Goal: Task Accomplishment & Management: Use online tool/utility

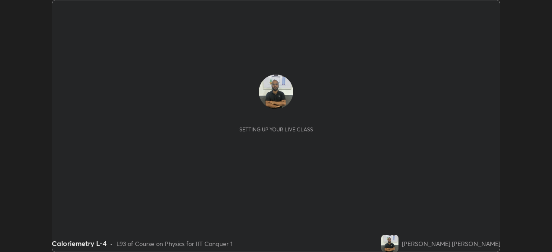
scroll to position [252, 551]
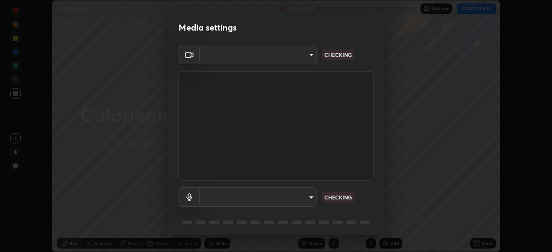
type input "7ef315d5c35b30823e1358c3b3afe7b78acc0550f5fd3ddc1a3d5017dfaf8ec8"
type input "3570cf82885c2a8d5391158c3b4bf63883b07372aa183003420b9099fd19e0f8"
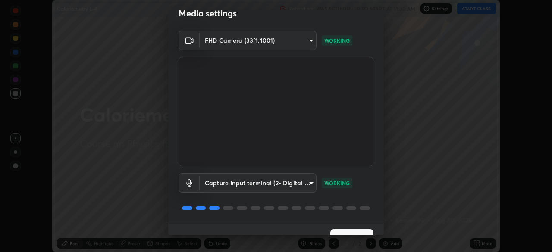
scroll to position [31, 0]
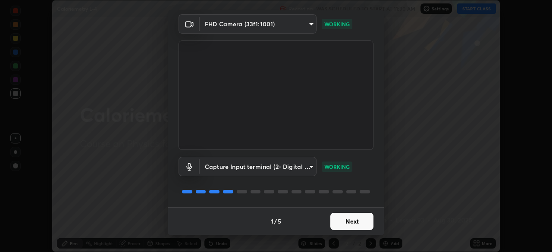
click at [354, 221] on button "Next" at bounding box center [351, 221] width 43 height 17
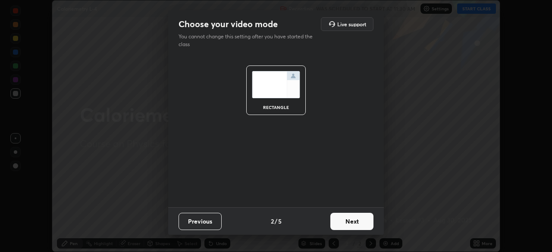
scroll to position [0, 0]
click at [354, 222] on button "Next" at bounding box center [351, 221] width 43 height 17
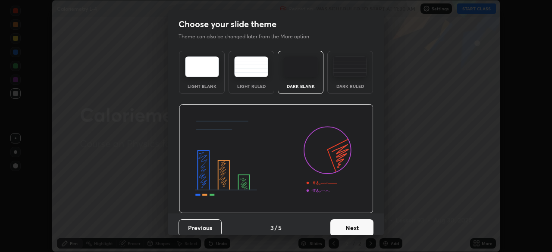
click at [354, 221] on button "Next" at bounding box center [351, 227] width 43 height 17
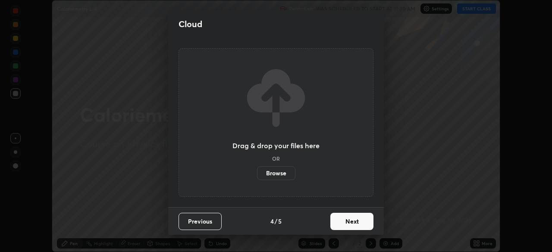
click at [354, 221] on button "Next" at bounding box center [351, 221] width 43 height 17
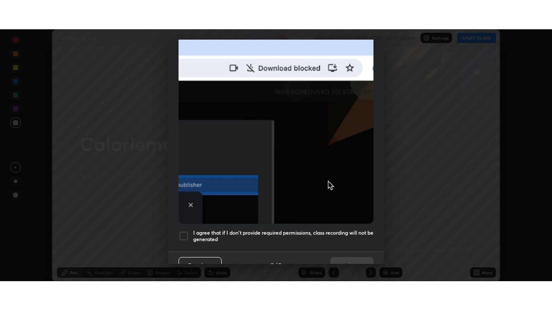
scroll to position [207, 0]
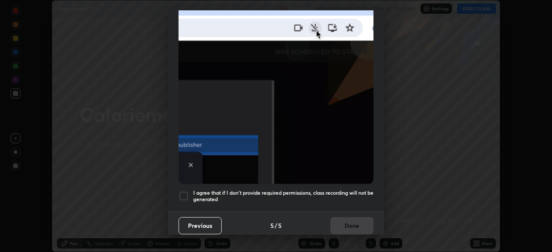
click at [185, 191] on div at bounding box center [184, 196] width 10 height 10
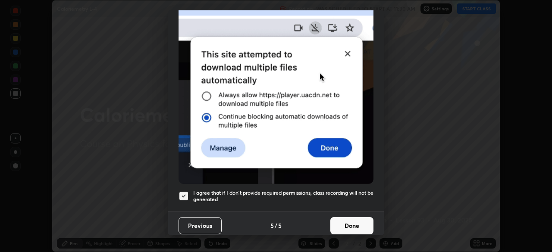
click at [340, 220] on button "Done" at bounding box center [351, 225] width 43 height 17
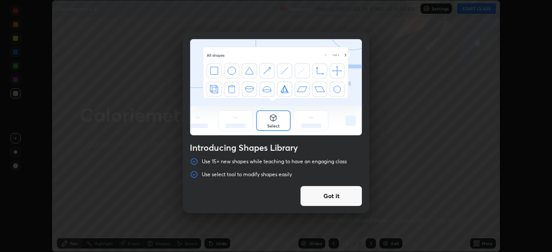
click at [425, 133] on div "Introducing Shapes Library Use 15+ new shapes while teaching to have an engagin…" at bounding box center [276, 126] width 552 height 252
click at [337, 192] on button "Got it" at bounding box center [331, 196] width 62 height 21
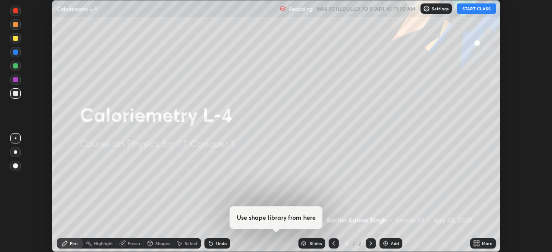
click at [475, 242] on icon at bounding box center [475, 242] width 2 height 2
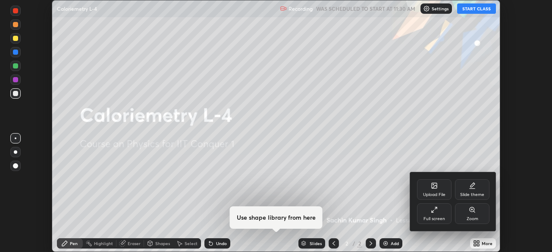
click at [437, 218] on div "Full screen" at bounding box center [434, 219] width 22 height 4
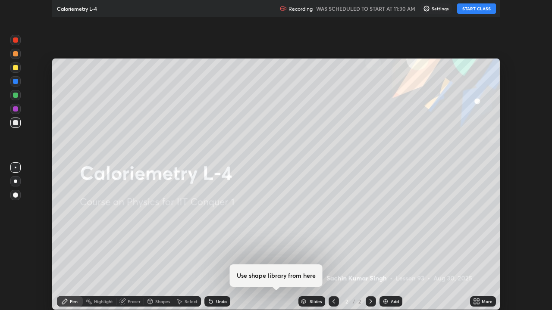
scroll to position [310, 552]
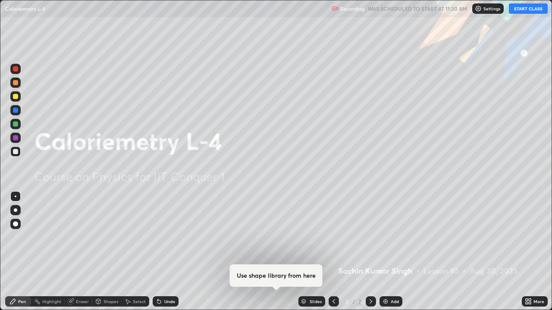
click at [523, 11] on button "START CLASS" at bounding box center [528, 8] width 39 height 10
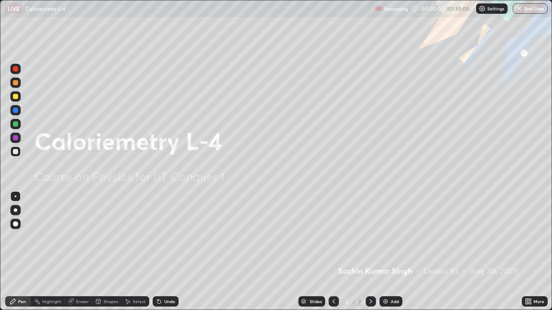
click at [383, 252] on div "Add" at bounding box center [390, 302] width 23 height 10
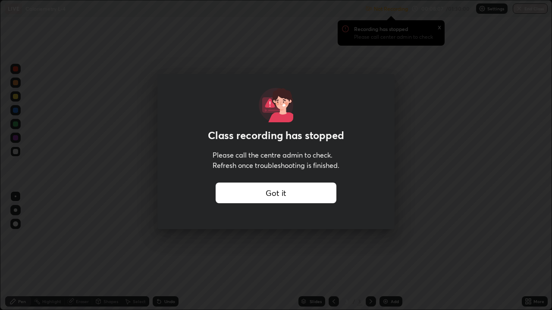
click at [275, 192] on div "Got it" at bounding box center [276, 193] width 121 height 21
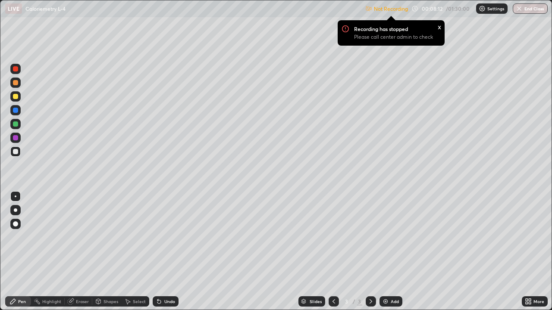
click at [492, 7] on p "Settings" at bounding box center [495, 8] width 17 height 4
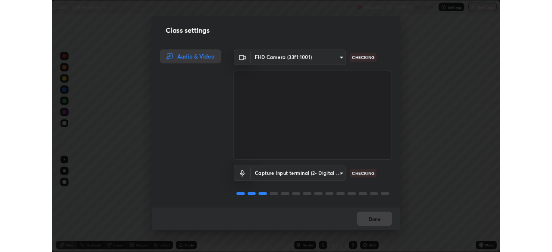
scroll to position [1, 0]
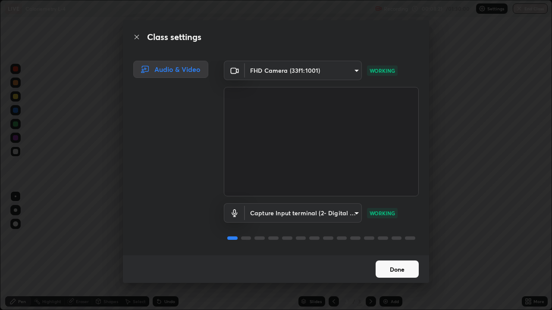
click at [396, 252] on button "Done" at bounding box center [397, 269] width 43 height 17
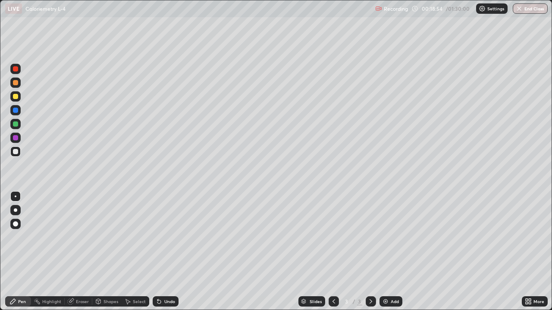
click at [84, 252] on div "Eraser" at bounding box center [82, 302] width 13 height 4
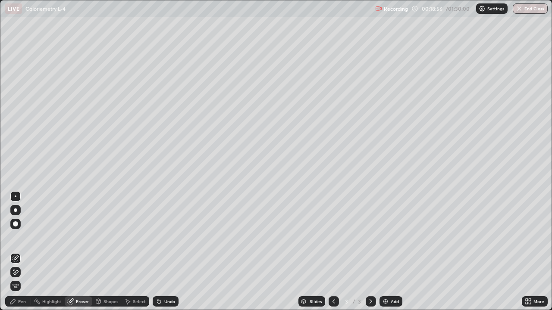
click at [24, 252] on div "Pen" at bounding box center [22, 302] width 8 height 4
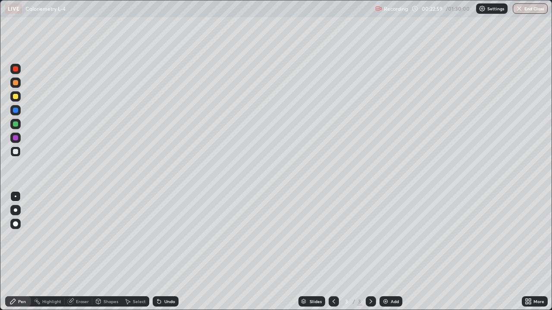
click at [385, 252] on img at bounding box center [385, 301] width 7 height 7
click at [85, 252] on div "Eraser" at bounding box center [82, 302] width 13 height 4
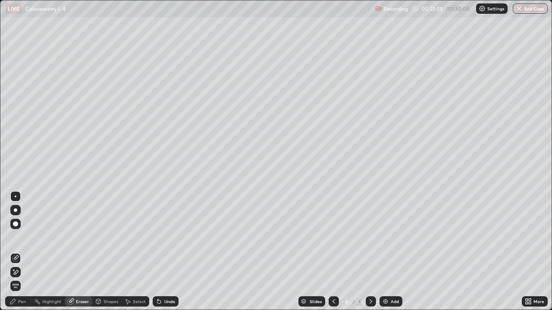
click at [24, 252] on div "Pen" at bounding box center [22, 302] width 8 height 4
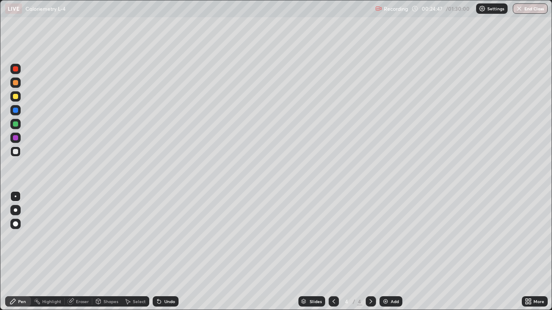
click at [17, 98] on div at bounding box center [15, 96] width 5 height 5
click at [82, 252] on div "Eraser" at bounding box center [82, 302] width 13 height 4
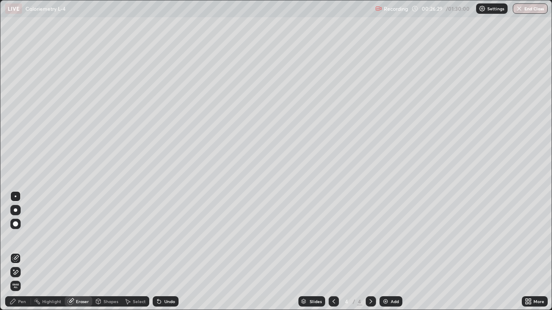
click at [23, 252] on div "Pen" at bounding box center [22, 302] width 8 height 4
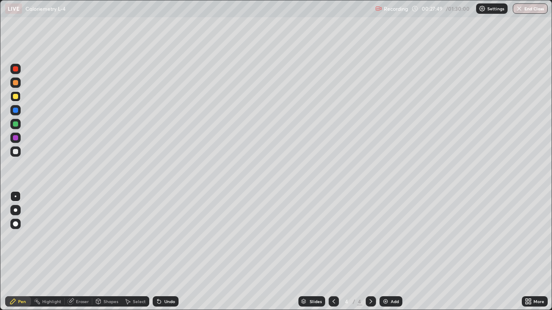
click at [17, 69] on div at bounding box center [15, 68] width 5 height 5
click at [369, 252] on icon at bounding box center [370, 301] width 7 height 7
click at [385, 252] on img at bounding box center [385, 301] width 7 height 7
click at [19, 97] on div at bounding box center [15, 96] width 10 height 10
click at [17, 151] on div at bounding box center [15, 151] width 5 height 5
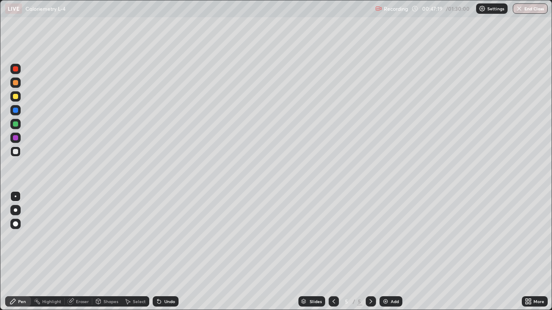
click at [385, 252] on img at bounding box center [385, 301] width 7 height 7
click at [15, 71] on div at bounding box center [15, 68] width 5 height 5
click at [15, 155] on div at bounding box center [15, 152] width 10 height 10
click at [382, 252] on img at bounding box center [385, 301] width 7 height 7
click at [19, 69] on div at bounding box center [15, 69] width 10 height 10
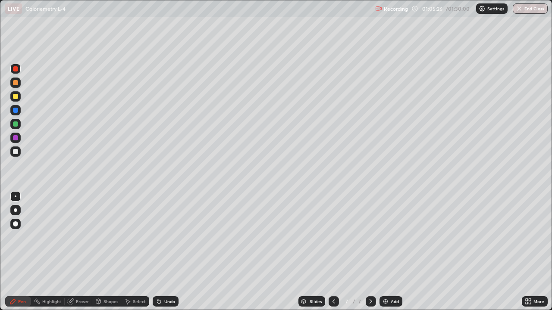
click at [15, 151] on div at bounding box center [15, 151] width 5 height 5
click at [82, 252] on div "Eraser" at bounding box center [82, 302] width 13 height 4
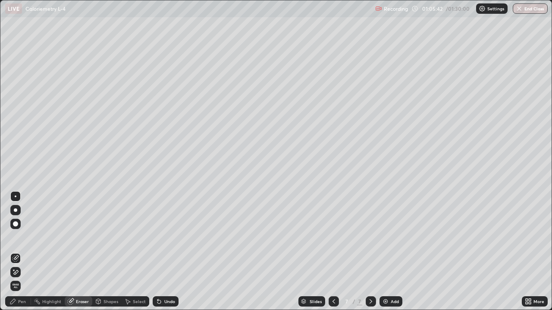
click at [106, 252] on div "Shapes" at bounding box center [106, 302] width 29 height 10
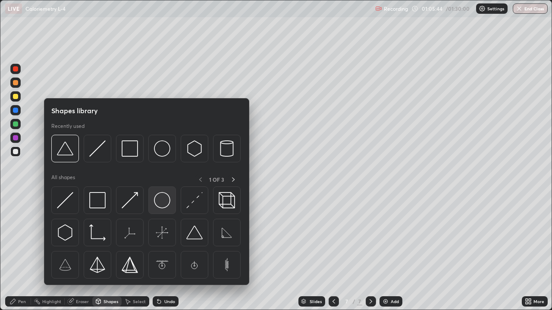
click at [161, 200] on img at bounding box center [162, 200] width 16 height 16
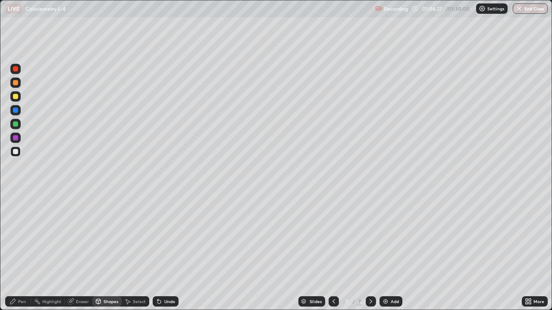
click at [106, 252] on div "Shapes" at bounding box center [110, 302] width 15 height 4
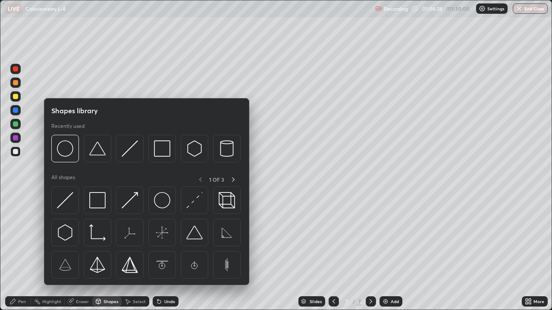
click at [77, 252] on div "Eraser" at bounding box center [82, 302] width 13 height 4
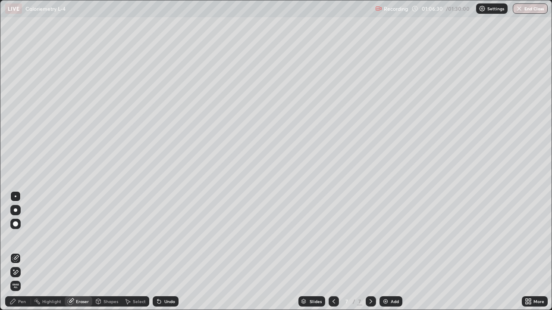
click at [23, 252] on div "Pen" at bounding box center [22, 302] width 8 height 4
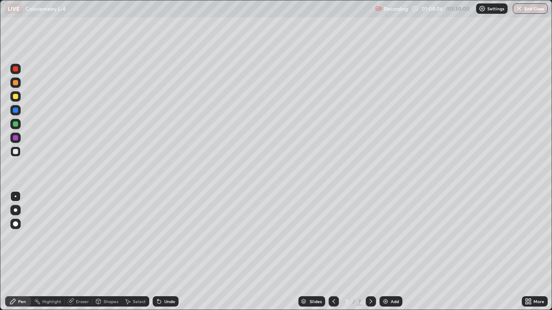
click at [78, 252] on div "Eraser" at bounding box center [82, 302] width 13 height 4
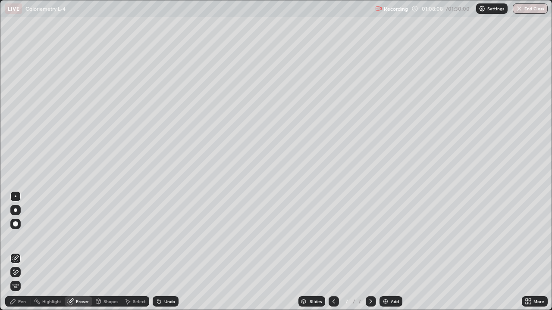
click at [22, 252] on div "Pen" at bounding box center [22, 302] width 8 height 4
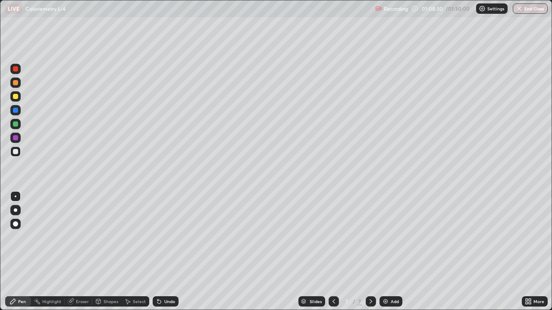
click at [109, 252] on div "Shapes" at bounding box center [110, 302] width 15 height 4
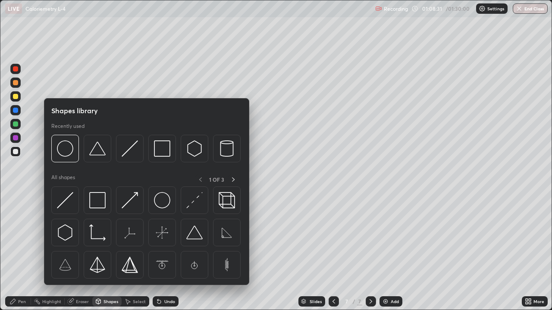
click at [108, 252] on div "Shapes" at bounding box center [110, 302] width 15 height 4
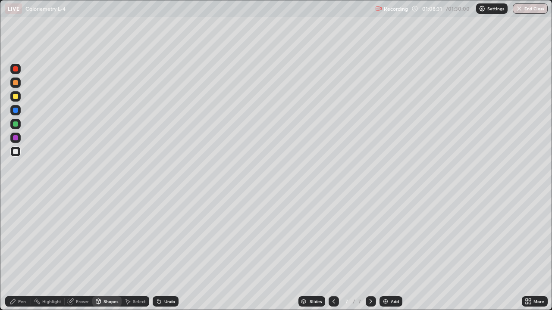
click at [109, 252] on div "Shapes" at bounding box center [110, 302] width 15 height 4
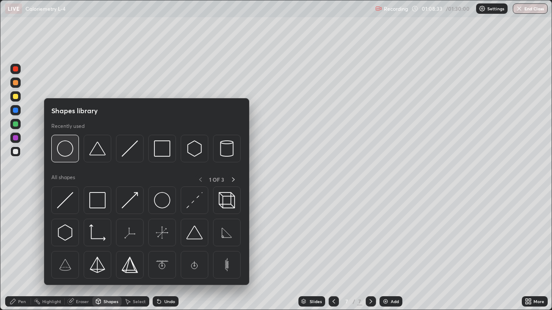
click at [64, 148] on img at bounding box center [65, 149] width 16 height 16
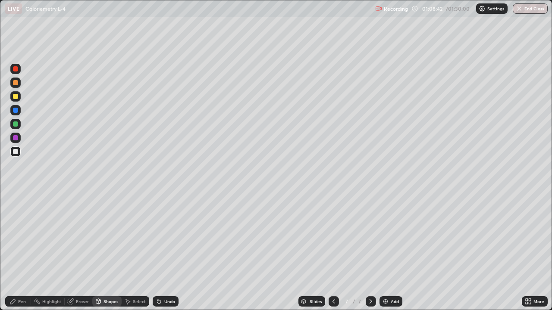
click at [21, 252] on div "Pen" at bounding box center [18, 302] width 26 height 10
click at [386, 252] on img at bounding box center [385, 301] width 7 height 7
click at [109, 252] on div "Shapes" at bounding box center [110, 302] width 15 height 4
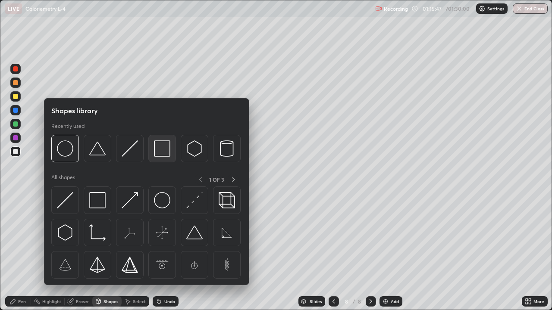
click at [165, 150] on img at bounding box center [162, 149] width 16 height 16
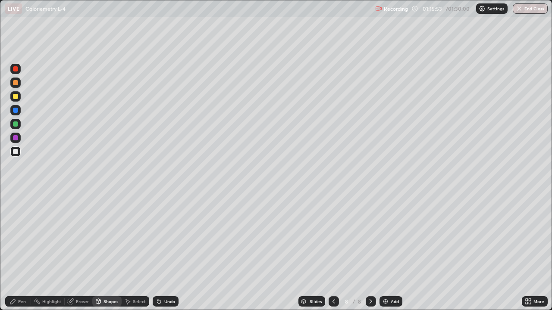
click at [81, 252] on div "Eraser" at bounding box center [82, 302] width 13 height 4
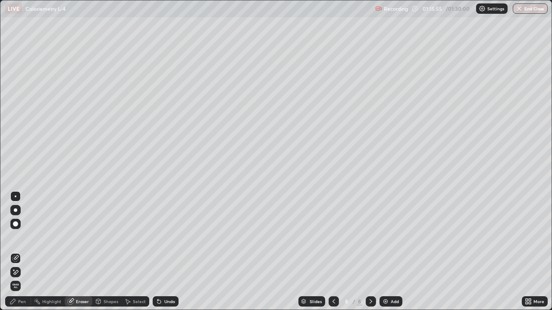
click at [24, 252] on div "Pen" at bounding box center [22, 302] width 8 height 4
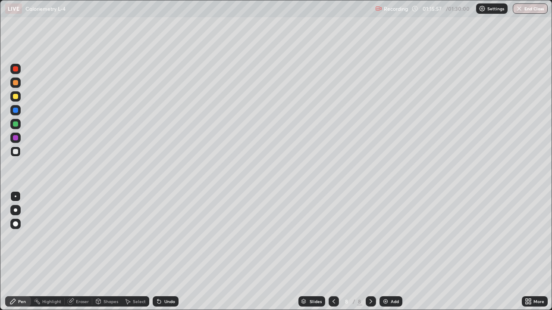
click at [106, 252] on div "Shapes" at bounding box center [110, 302] width 15 height 4
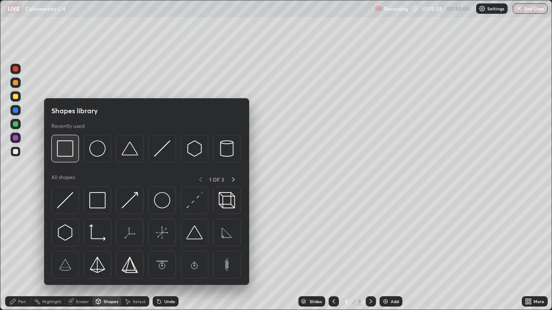
click at [67, 150] on img at bounding box center [65, 149] width 16 height 16
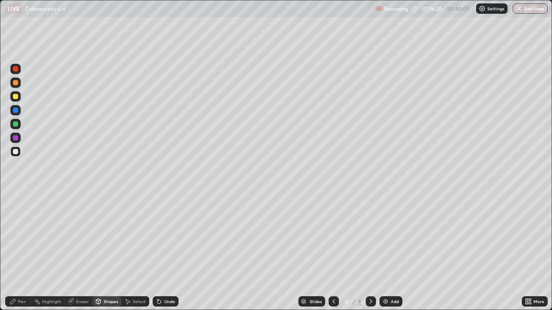
click at [81, 252] on div "Eraser" at bounding box center [82, 302] width 13 height 4
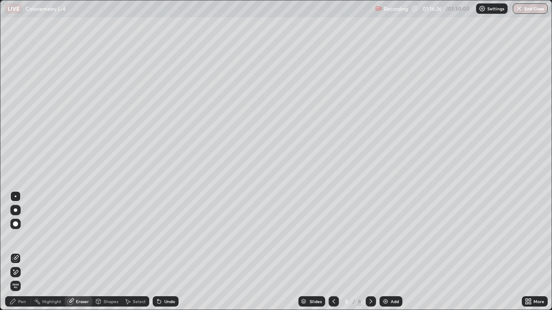
click at [22, 252] on div "Pen" at bounding box center [22, 302] width 8 height 4
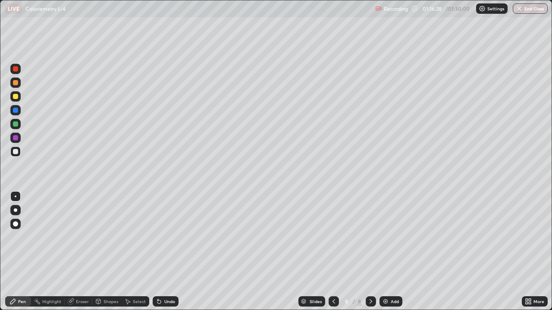
click at [80, 252] on div "Eraser" at bounding box center [82, 302] width 13 height 4
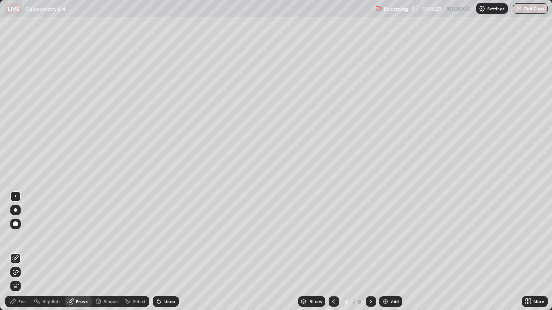
click at [107, 252] on div "Shapes" at bounding box center [110, 302] width 15 height 4
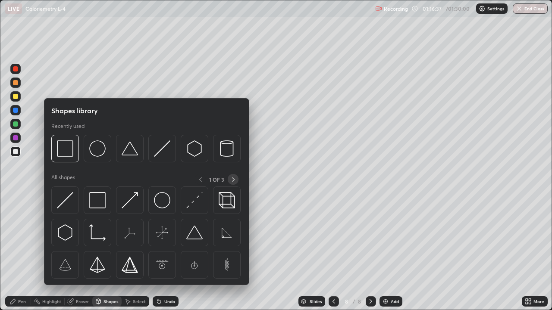
click at [232, 179] on icon at bounding box center [233, 179] width 7 height 7
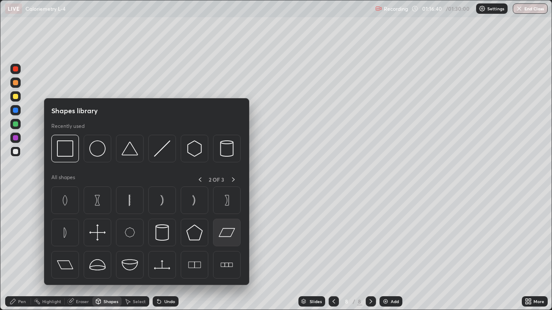
click at [230, 232] on img at bounding box center [227, 233] width 16 height 16
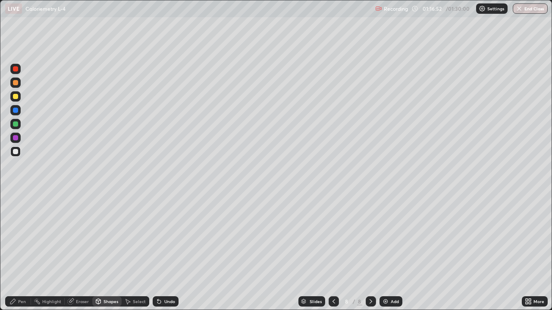
click at [82, 252] on div "Eraser" at bounding box center [82, 302] width 13 height 4
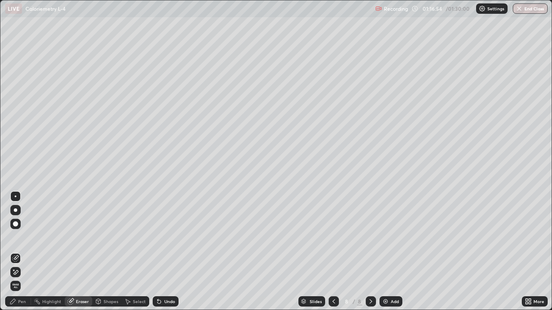
click at [25, 252] on div "Pen" at bounding box center [22, 302] width 8 height 4
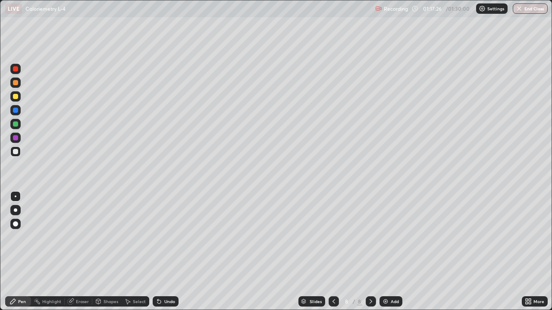
click at [82, 252] on div "Eraser" at bounding box center [82, 302] width 13 height 4
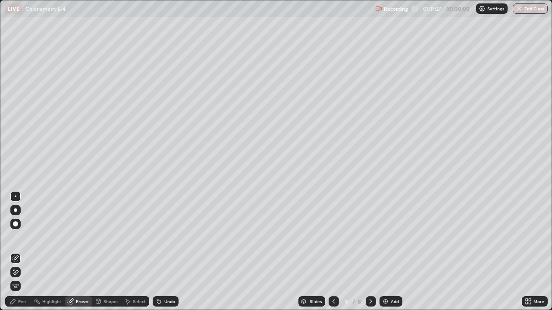
click at [114, 252] on div "Shapes" at bounding box center [110, 302] width 15 height 4
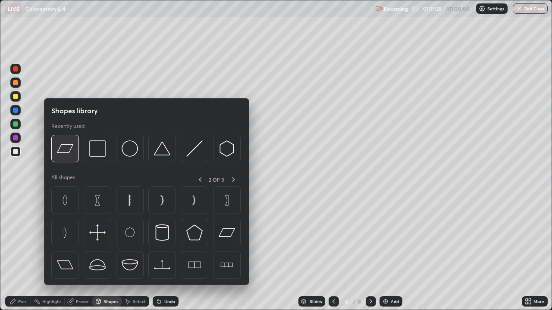
click at [70, 153] on img at bounding box center [65, 149] width 16 height 16
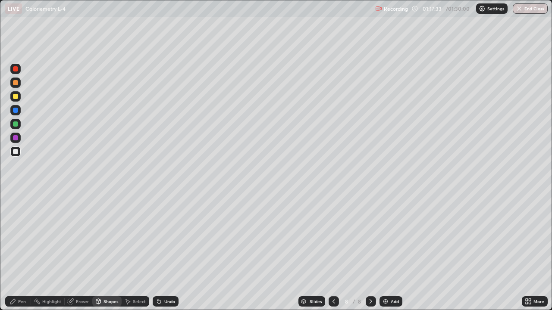
click at [23, 252] on div "Pen" at bounding box center [22, 302] width 8 height 4
click at [111, 252] on div "Shapes" at bounding box center [110, 302] width 15 height 4
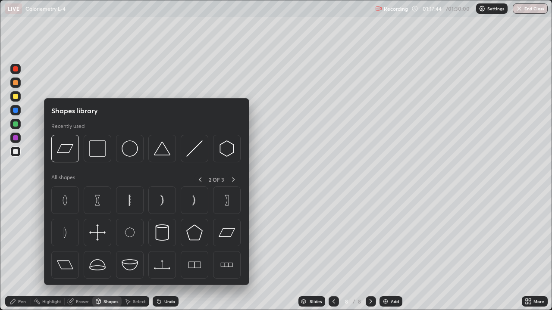
click at [51, 252] on div "Highlight" at bounding box center [51, 302] width 19 height 4
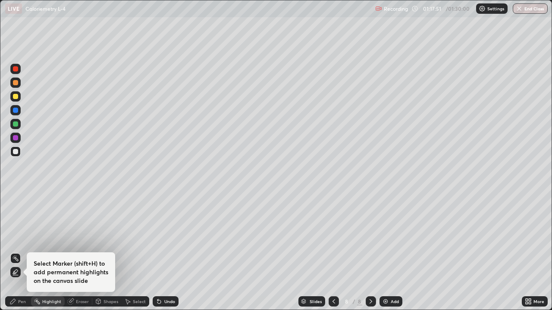
click at [16, 69] on div at bounding box center [15, 68] width 5 height 5
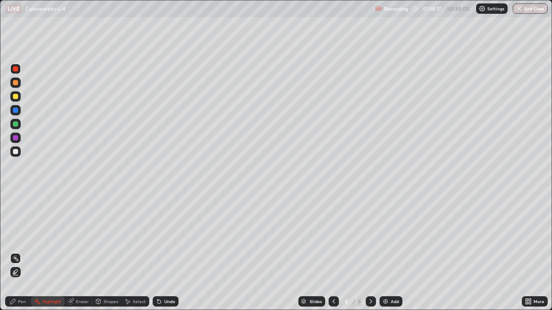
click at [85, 252] on div "Eraser" at bounding box center [82, 302] width 13 height 4
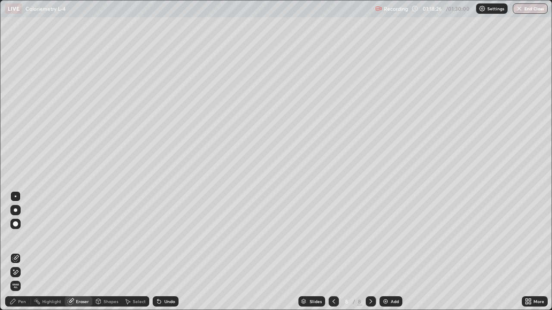
click at [50, 252] on div "Highlight" at bounding box center [51, 302] width 19 height 4
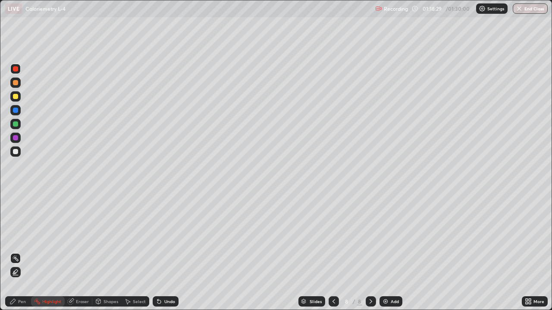
click at [14, 70] on div at bounding box center [15, 68] width 5 height 5
click at [21, 252] on div "Pen" at bounding box center [22, 302] width 8 height 4
click at [526, 9] on button "End Class" at bounding box center [530, 8] width 35 height 10
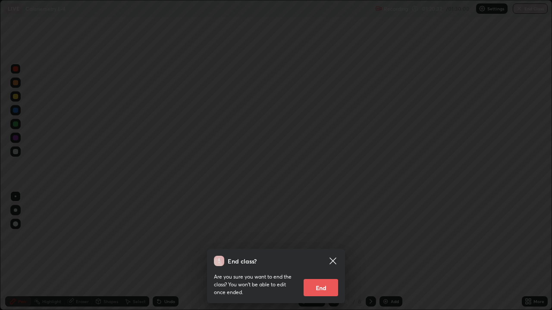
click at [525, 10] on div "End class? Are you sure you want to end the class? You won’t be able to edit on…" at bounding box center [276, 155] width 552 height 310
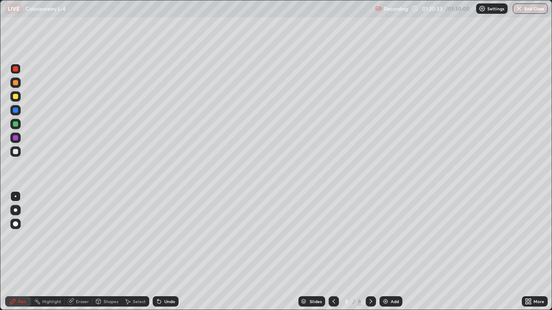
click at [525, 11] on button "End Class" at bounding box center [530, 8] width 35 height 10
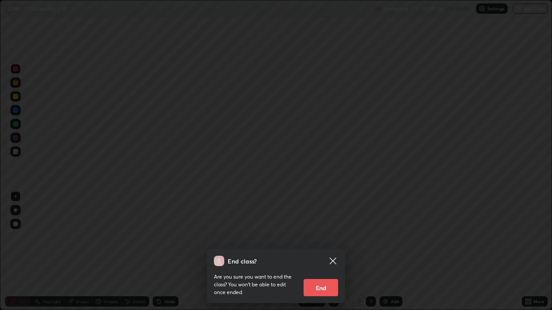
click at [320, 252] on button "End" at bounding box center [321, 287] width 34 height 17
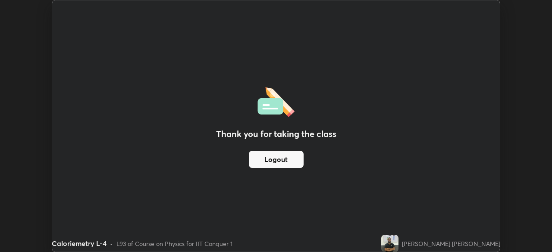
scroll to position [42865, 42565]
